Goal: Check status: Check status

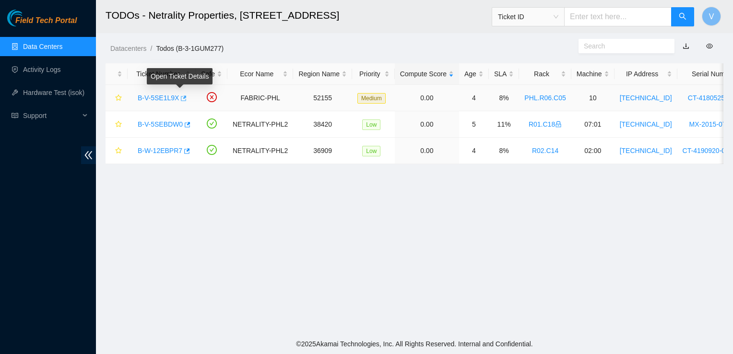
click at [180, 100] on icon "button" at bounding box center [182, 98] width 7 height 7
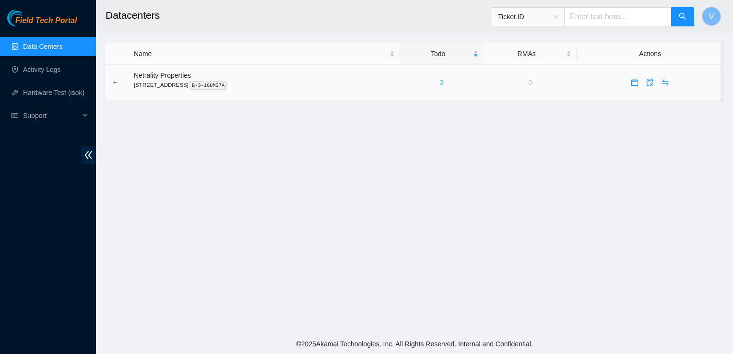
click at [444, 80] on link "3" at bounding box center [442, 83] width 4 height 8
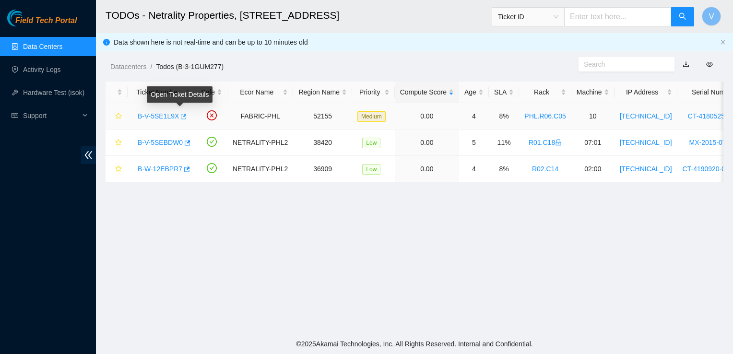
click at [182, 118] on icon "button" at bounding box center [184, 116] width 6 height 5
click at [683, 248] on main "TODOs - Netrality Properties, 401 N. Broad (Philadelphia) Ticket ID V Data show…" at bounding box center [414, 167] width 637 height 334
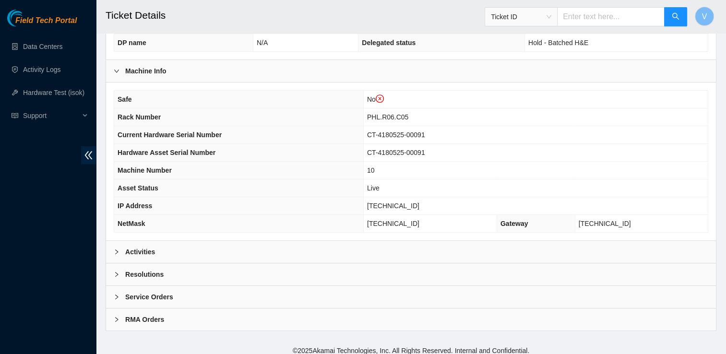
scroll to position [312, 0]
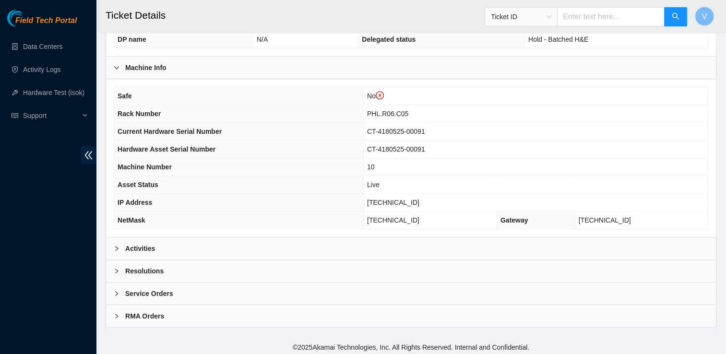
click at [133, 243] on b "Activities" at bounding box center [140, 248] width 30 height 11
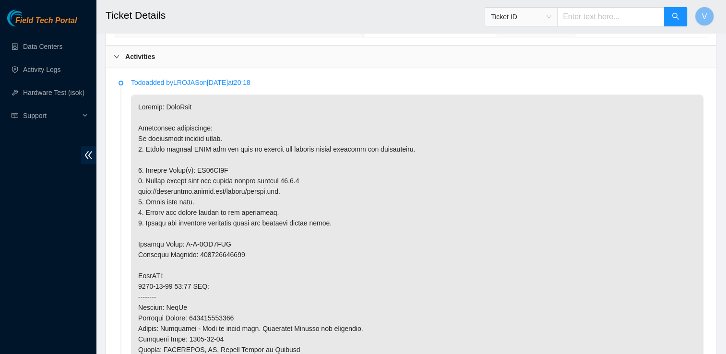
scroll to position [0, 0]
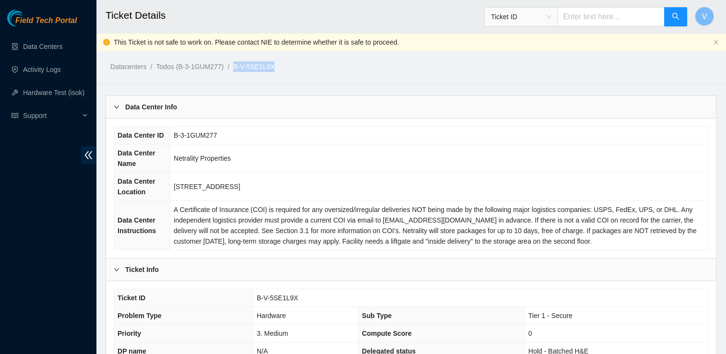
drag, startPoint x: 277, startPoint y: 72, endPoint x: 237, endPoint y: 67, distance: 41.1
click at [237, 67] on ol "Datacenters / Todos (B-3-1GUM277) / B-V-5SE1L9X /" at bounding box center [339, 66] width 458 height 11
copy link "B-V-5SE1L9X"
click at [684, 108] on div "Data Center Info" at bounding box center [411, 107] width 610 height 22
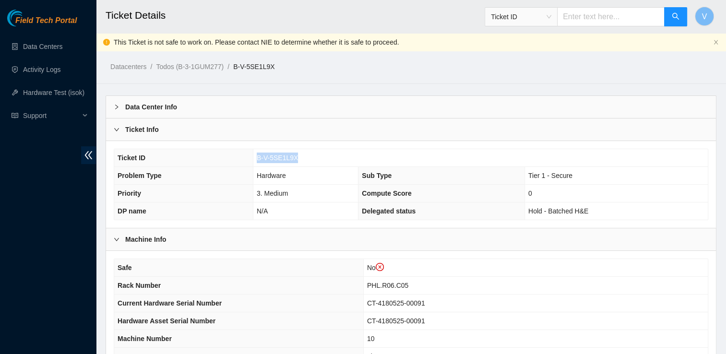
drag, startPoint x: 302, startPoint y: 157, endPoint x: 237, endPoint y: 154, distance: 64.8
click at [237, 154] on tr "Ticket ID B-V-5SE1L9X" at bounding box center [411, 158] width 594 height 18
copy tr "B-V-5SE1L9X"
click at [159, 106] on b "Data Center Info" at bounding box center [151, 107] width 52 height 11
